Goal: Transaction & Acquisition: Purchase product/service

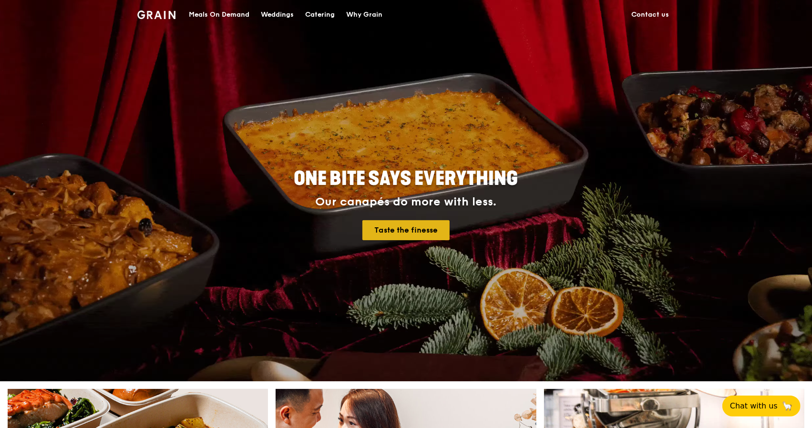
click at [407, 230] on link "Taste the finesse" at bounding box center [405, 230] width 87 height 20
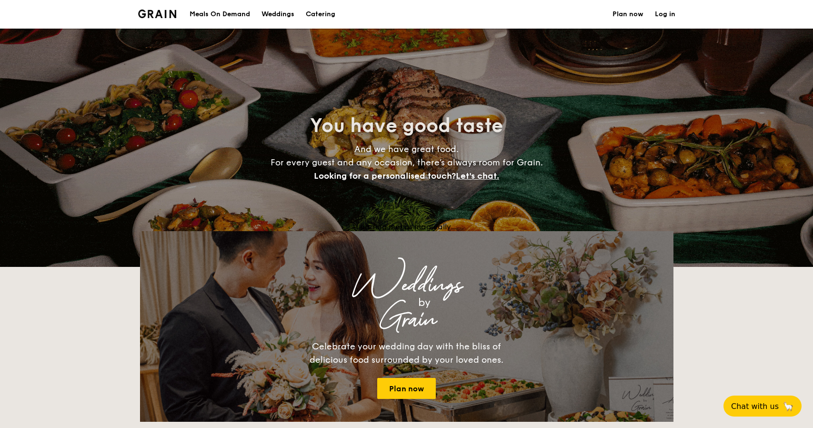
select select
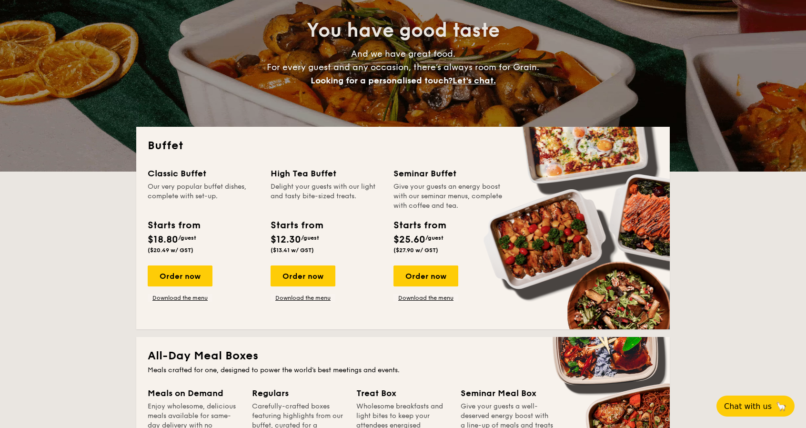
scroll to position [143, 0]
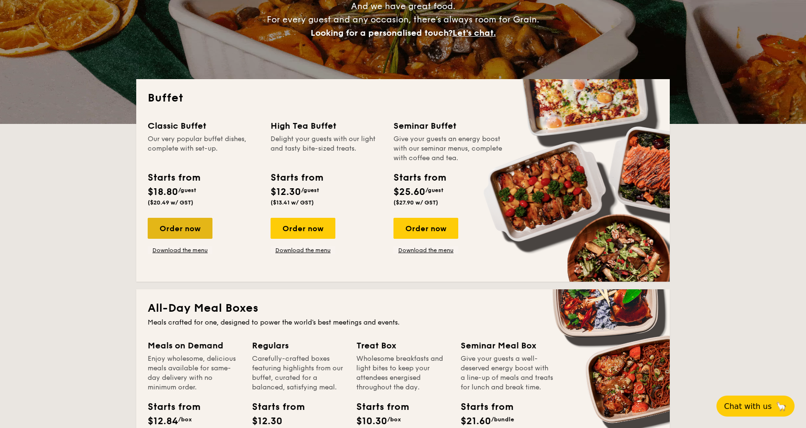
click at [181, 226] on div "Order now" at bounding box center [180, 228] width 65 height 21
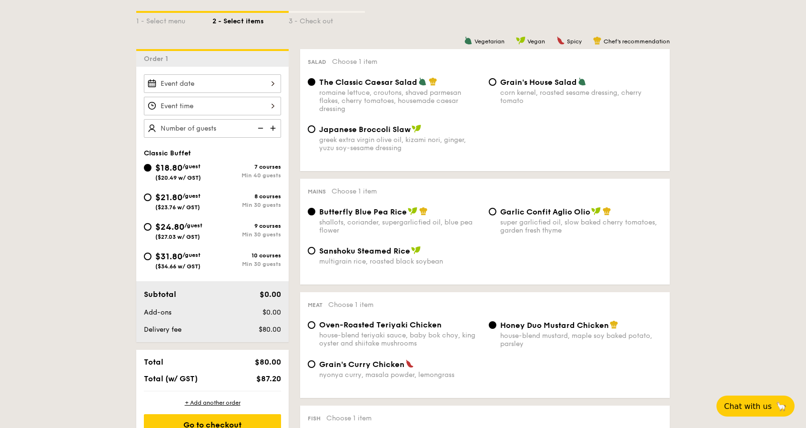
scroll to position [238, 0]
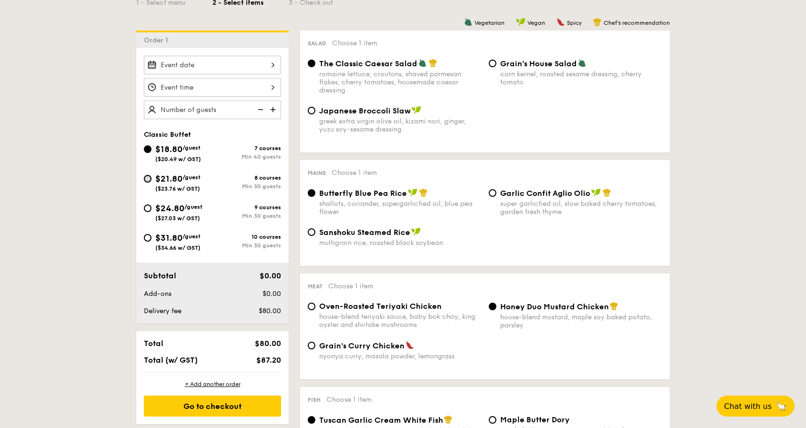
click at [147, 176] on input "$21.80 /guest ($23.76 w/ GST) 8 courses Min 30 guests" at bounding box center [148, 179] width 8 height 8
radio input "true"
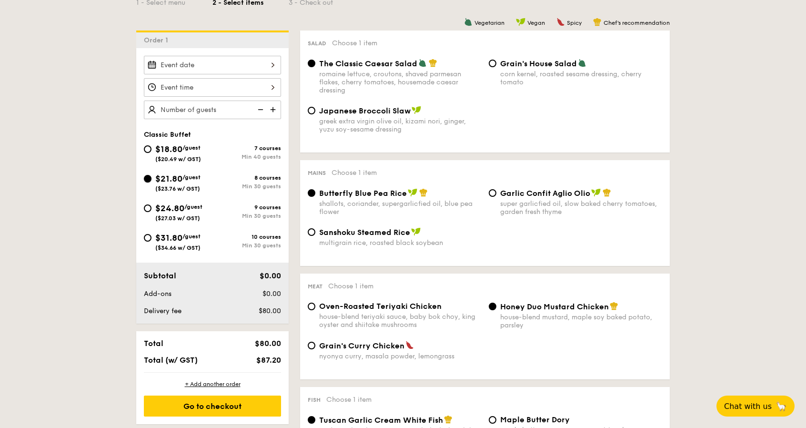
radio input "true"
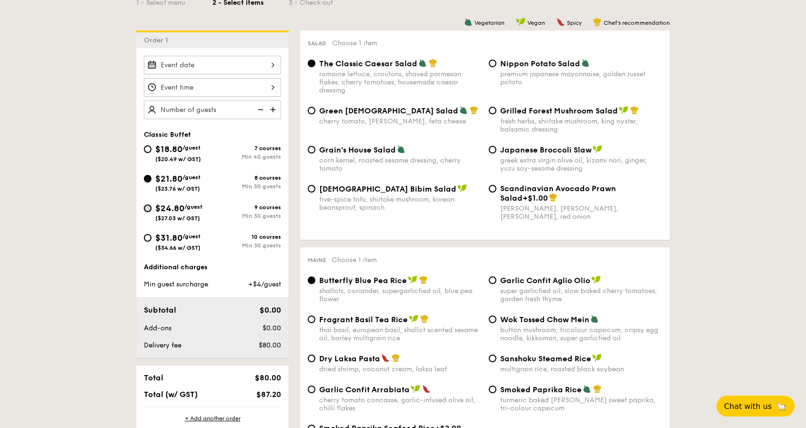
click at [146, 207] on input "$24.80 /guest ($27.03 w/ GST) 9 courses Min 30 guests" at bounding box center [148, 208] width 8 height 8
radio input "true"
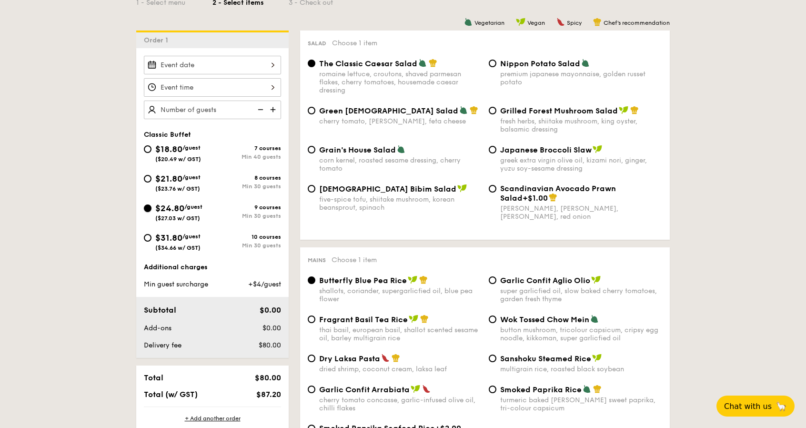
radio input "true"
click at [148, 177] on input "$21.80 /guest ($23.76 w/ GST) 8 courses Min 30 guests" at bounding box center [148, 179] width 8 height 8
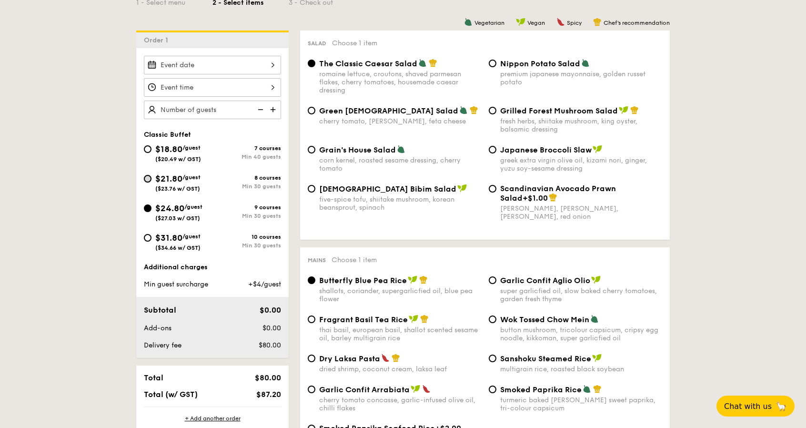
radio input "true"
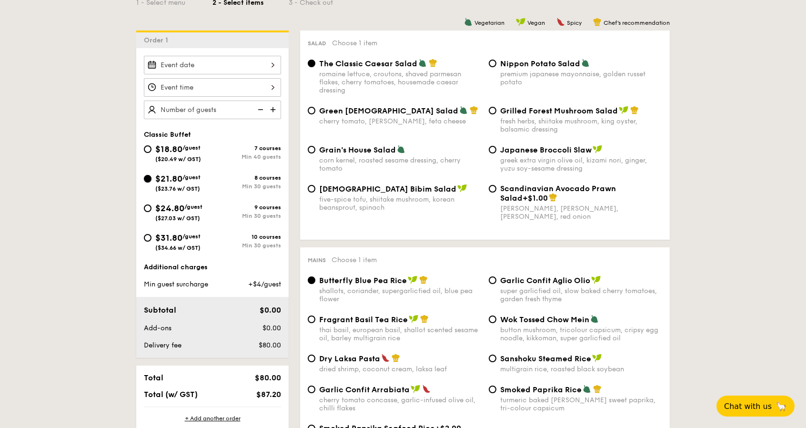
radio input "true"
click at [147, 208] on input "$24.80 /guest ($27.03 w/ GST) 9 courses Min 30 guests" at bounding box center [148, 208] width 8 height 8
radio input "true"
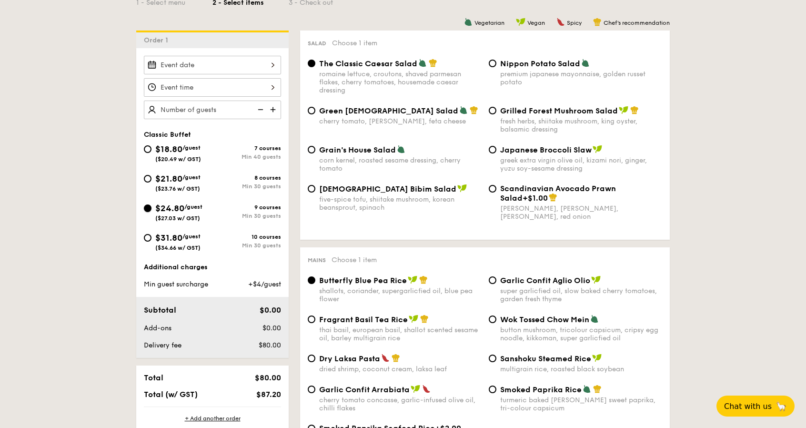
radio input "true"
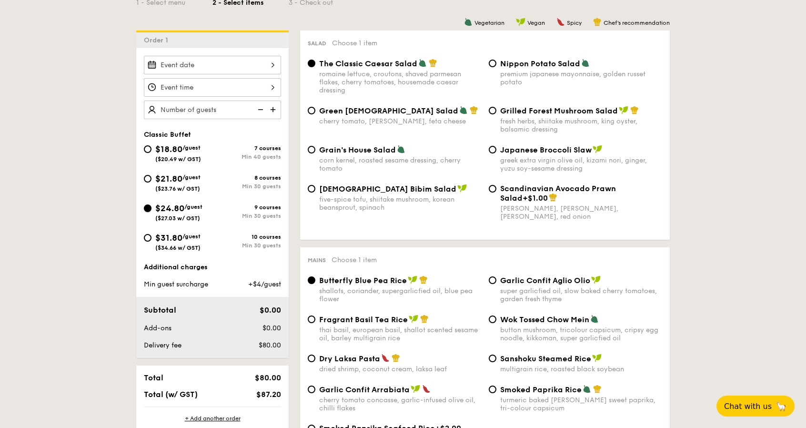
radio input "true"
click at [272, 67] on div at bounding box center [212, 65] width 137 height 19
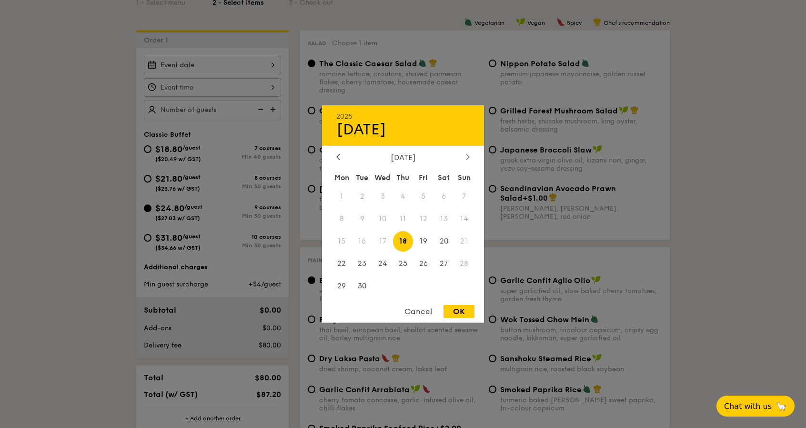
click at [470, 155] on icon at bounding box center [468, 156] width 4 height 6
click at [470, 154] on icon at bounding box center [468, 156] width 4 height 6
click at [443, 193] on span "6" at bounding box center [444, 196] width 20 height 20
click at [455, 307] on div "OK" at bounding box center [459, 311] width 31 height 13
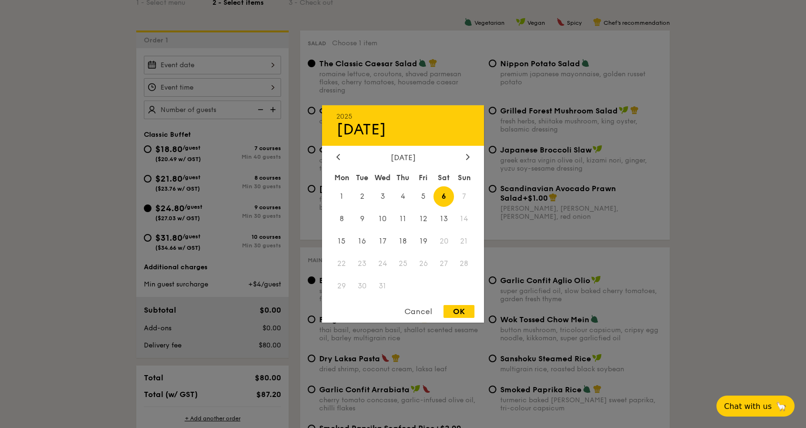
type input "[DATE]"
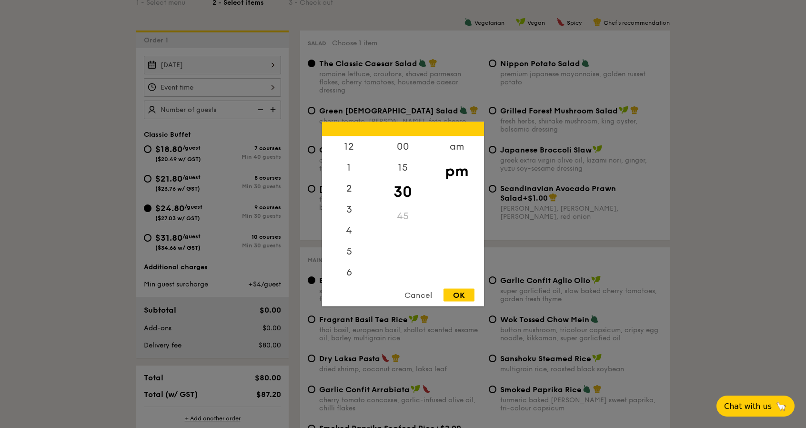
click at [271, 83] on div "12 1 2 3 4 5 6 7 8 9 10 11 00 15 30 45 am pm Cancel OK" at bounding box center [212, 87] width 137 height 19
click at [462, 149] on div "am" at bounding box center [457, 150] width 54 height 28
click at [348, 270] on div "11" at bounding box center [349, 268] width 54 height 28
click at [457, 296] on div "OK" at bounding box center [459, 295] width 31 height 13
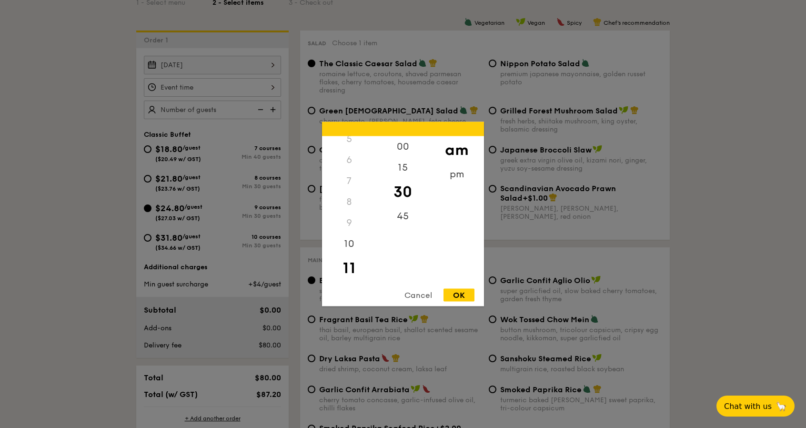
type input "11:30AM"
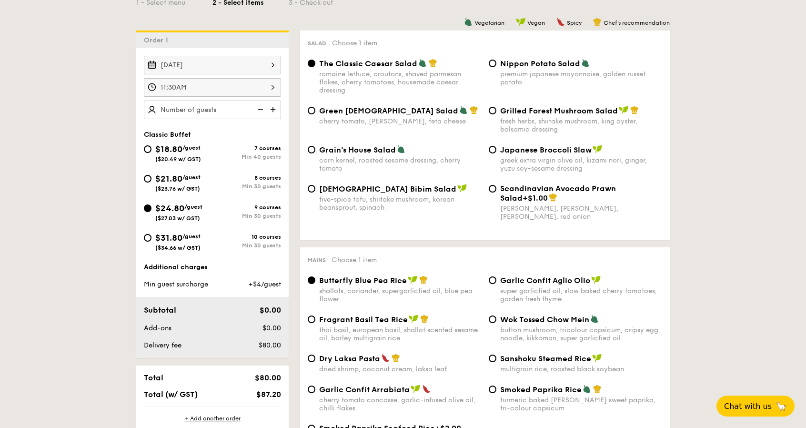
click at [272, 109] on img at bounding box center [274, 110] width 14 height 18
click at [272, 108] on img at bounding box center [274, 110] width 14 height 18
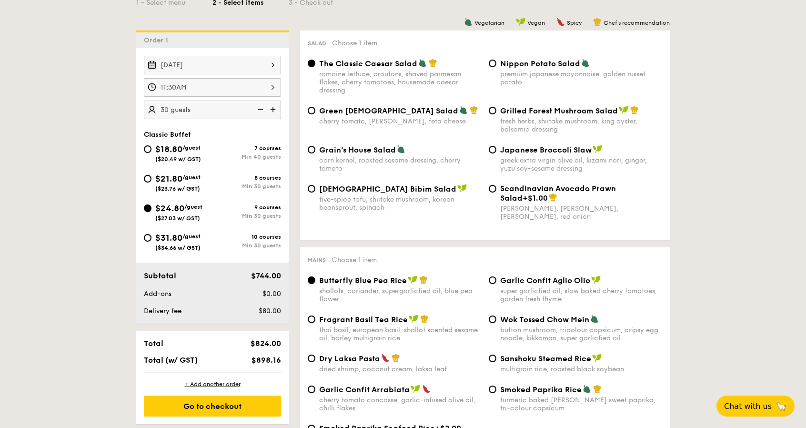
click at [272, 108] on img at bounding box center [274, 110] width 14 height 18
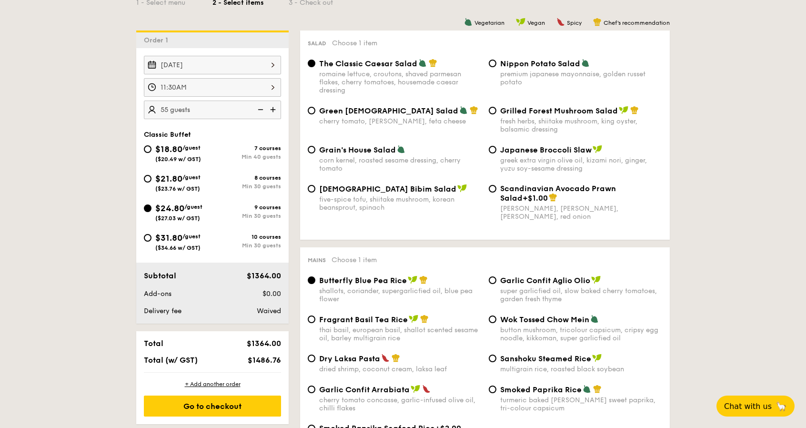
click at [272, 108] on img at bounding box center [274, 110] width 14 height 18
type input "75 guests"
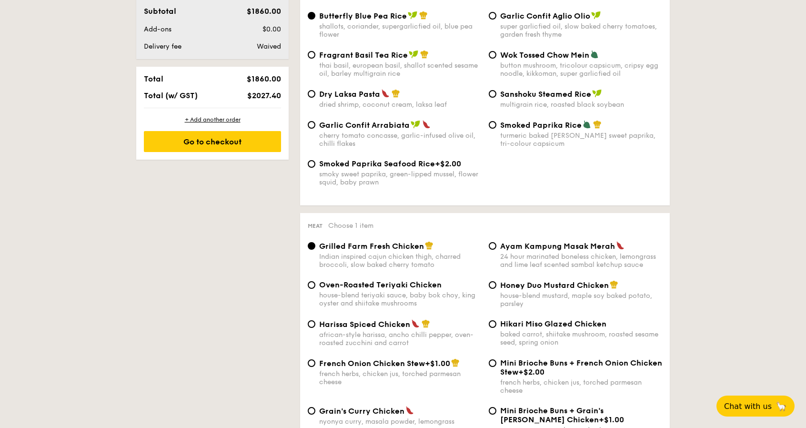
scroll to position [572, 0]
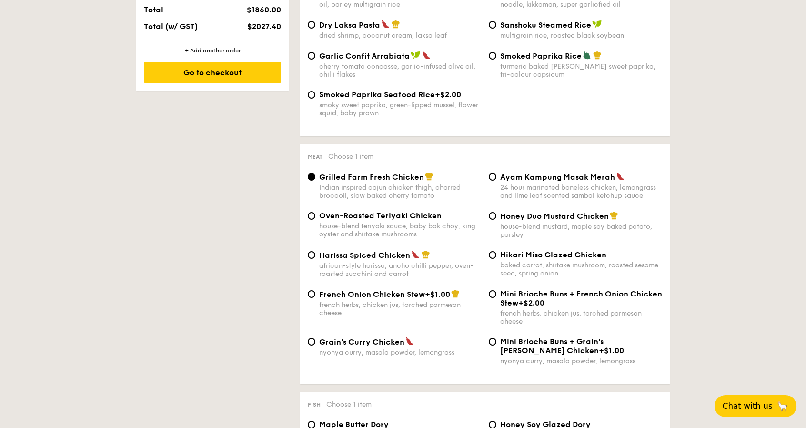
click at [754, 404] on span "Chat with us" at bounding box center [748, 406] width 50 height 10
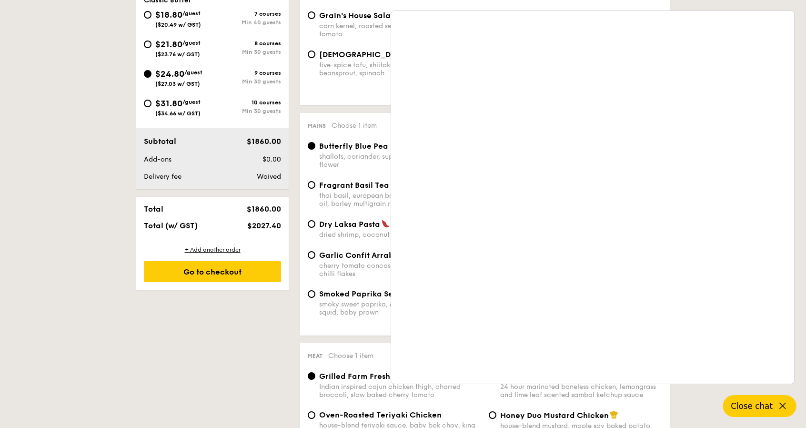
scroll to position [334, 0]
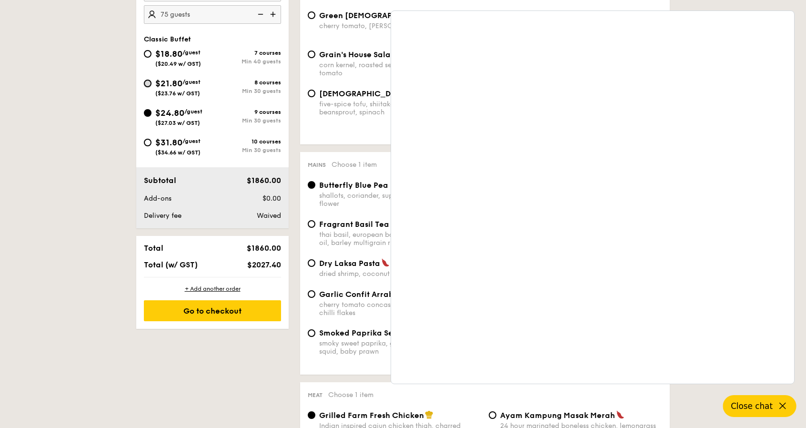
click at [151, 82] on input "$21.80 /guest ($23.76 w/ GST) 8 courses Min 30 guests" at bounding box center [148, 84] width 8 height 8
radio input "true"
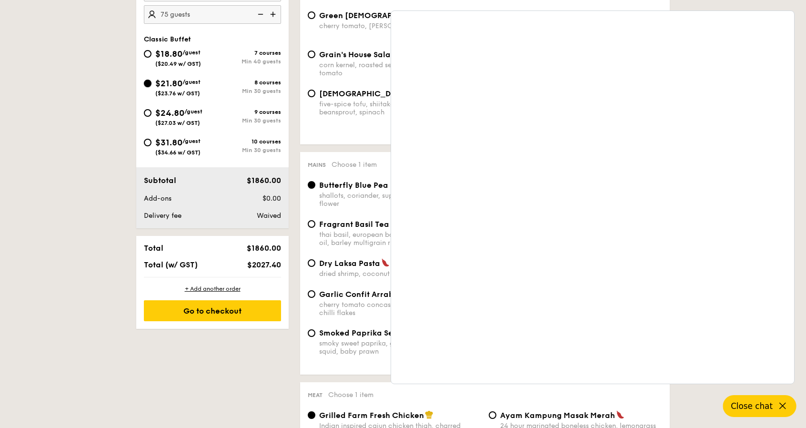
radio input "true"
click at [778, 403] on icon at bounding box center [782, 405] width 11 height 11
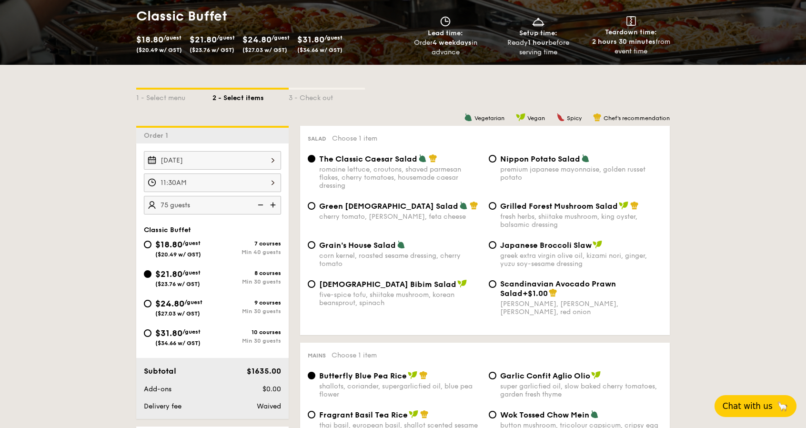
scroll to position [95, 0]
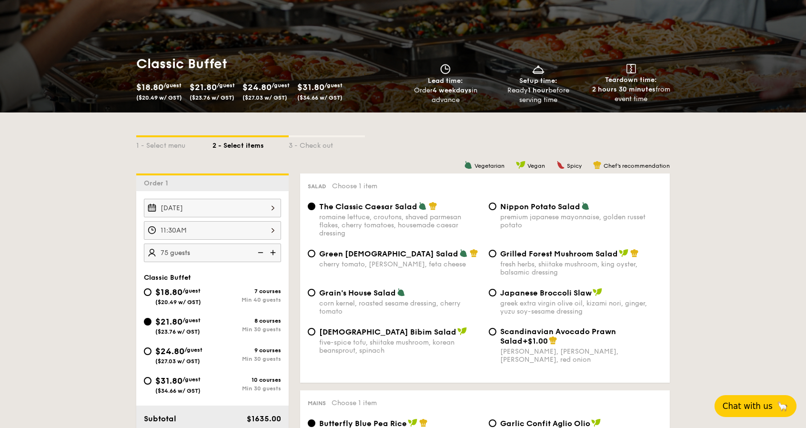
click at [496, 250] on div "Grilled Forest Mushroom Salad fresh herbs, shiitake mushroom, king oyster, bals…" at bounding box center [575, 263] width 181 height 28
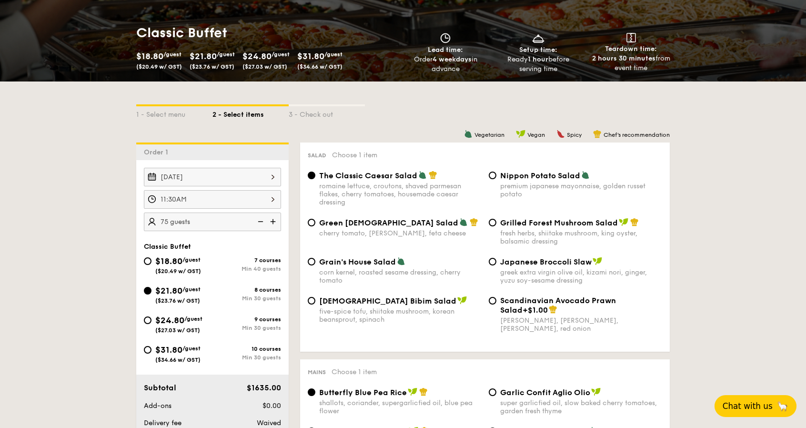
scroll to position [143, 0]
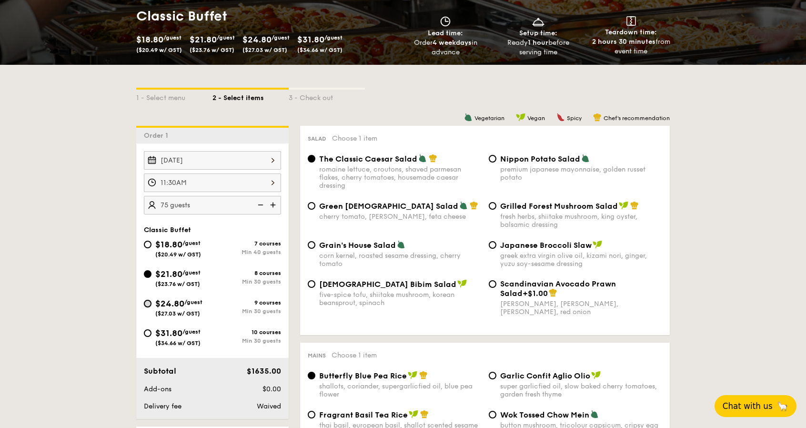
click at [151, 301] on input "$24.80 /guest ($27.03 w/ GST) 9 courses Min 30 guests" at bounding box center [148, 304] width 8 height 8
radio input "true"
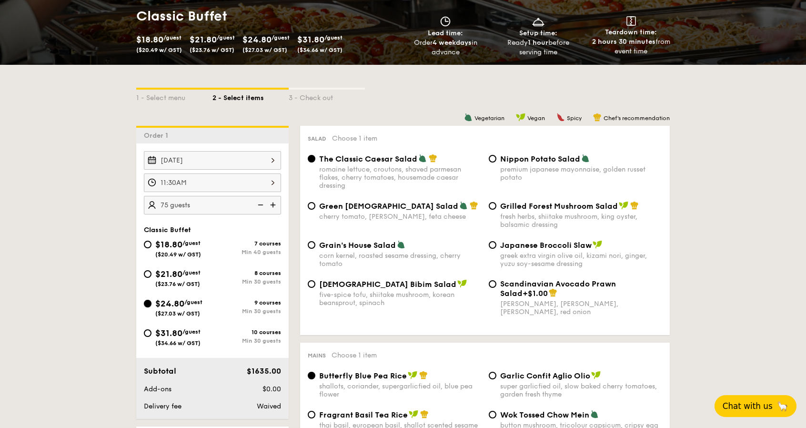
radio input "true"
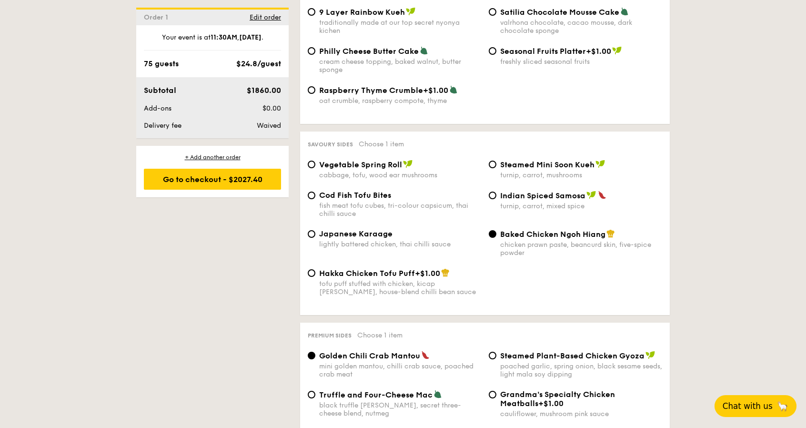
scroll to position [1573, 0]
